Goal: Information Seeking & Learning: Learn about a topic

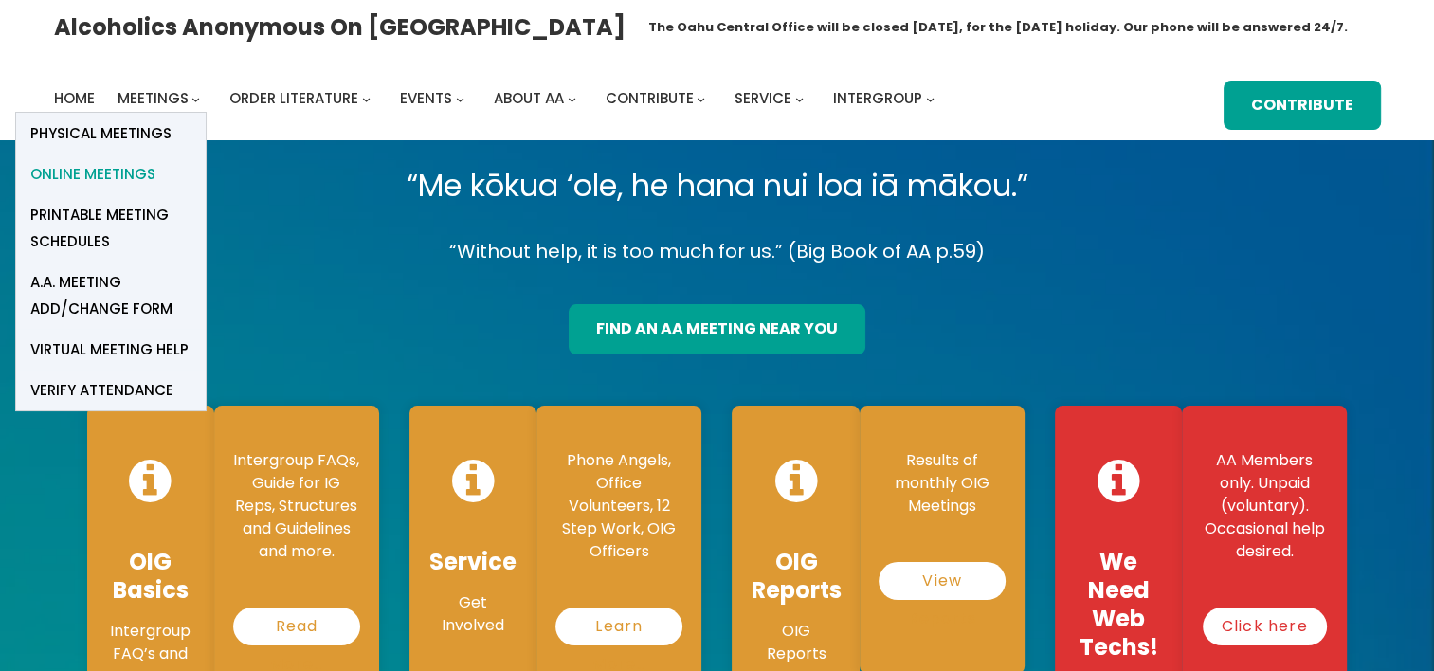
click at [117, 180] on span "Online Meetings" at bounding box center [92, 174] width 125 height 27
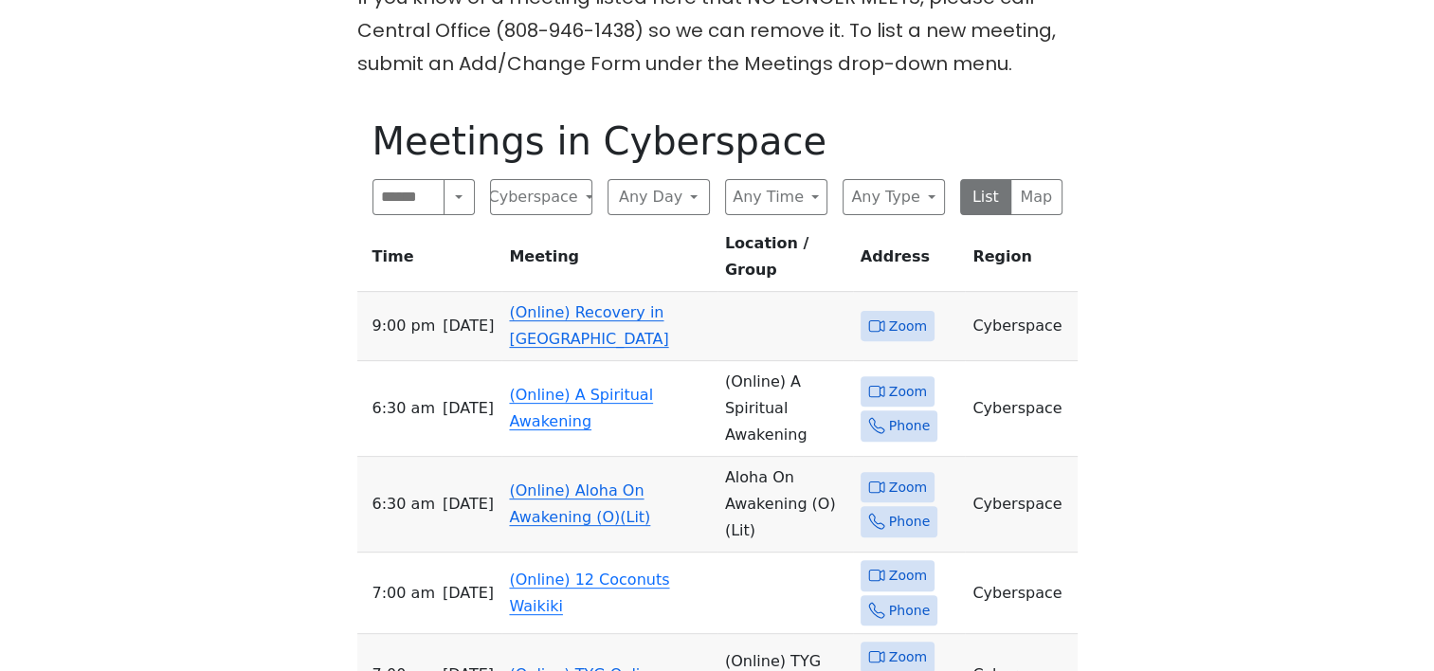
scroll to position [569, 0]
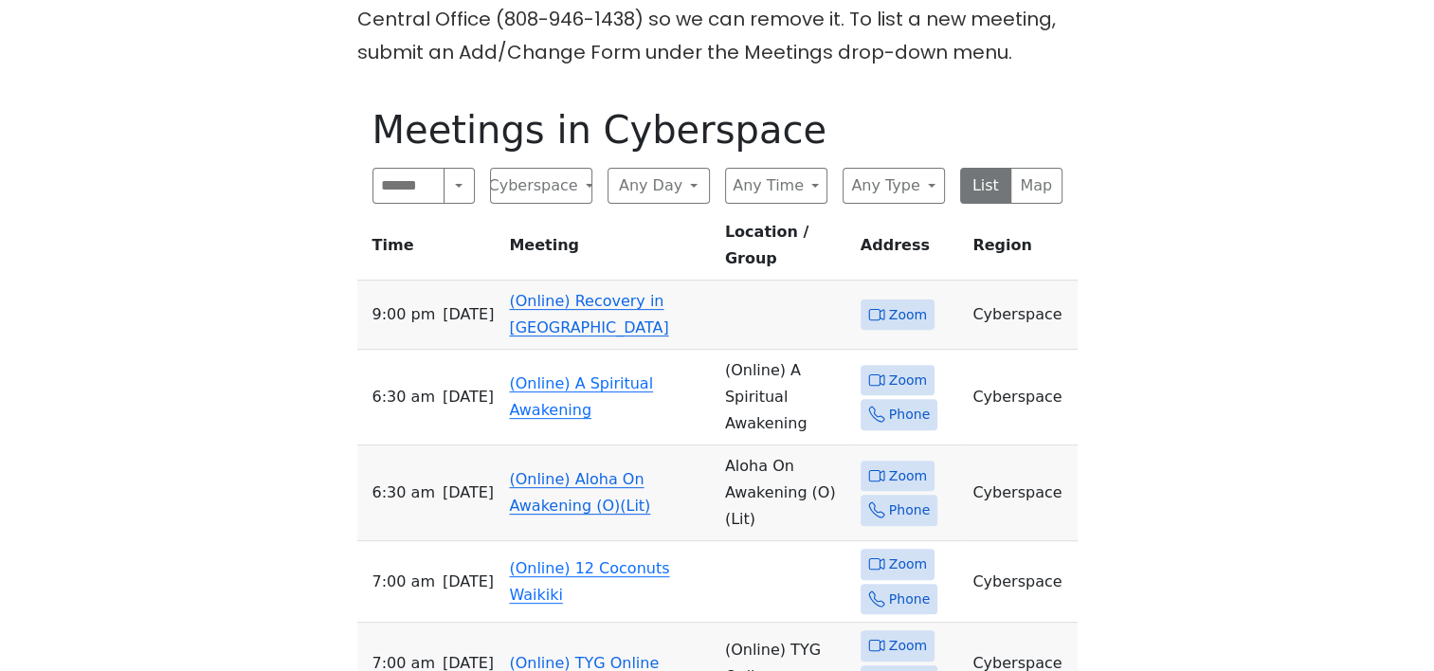
click at [592, 286] on td "(Online) Recovery in [GEOGRAPHIC_DATA]" at bounding box center [609, 315] width 215 height 69
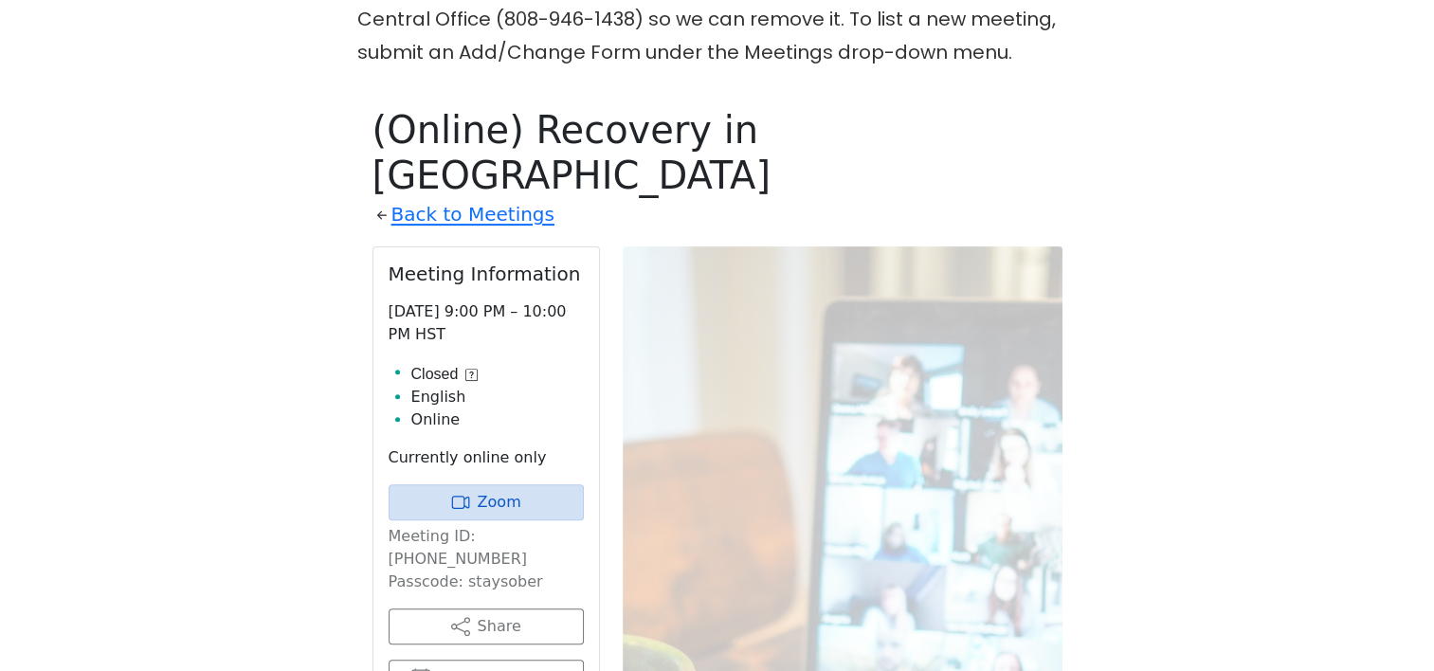
scroll to position [661, 0]
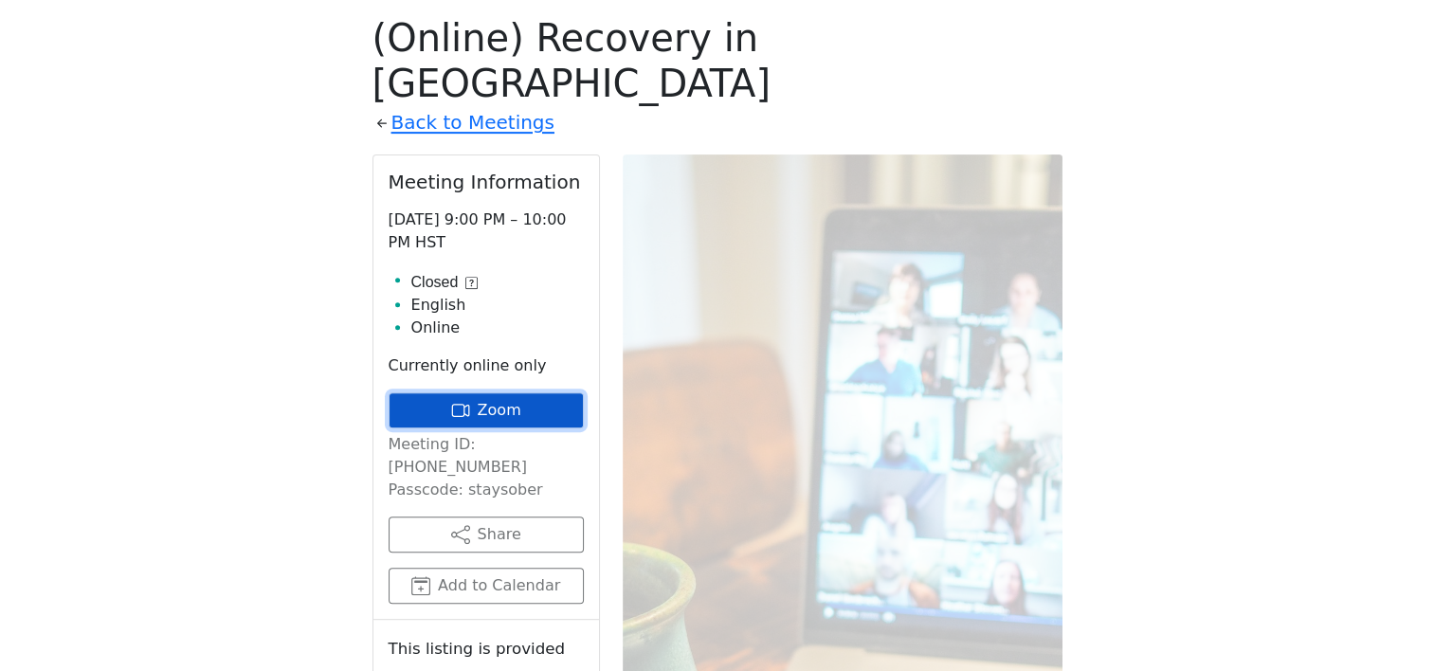
click at [495, 393] on link "Zoom" at bounding box center [486, 411] width 195 height 36
